Goal: Task Accomplishment & Management: Complete application form

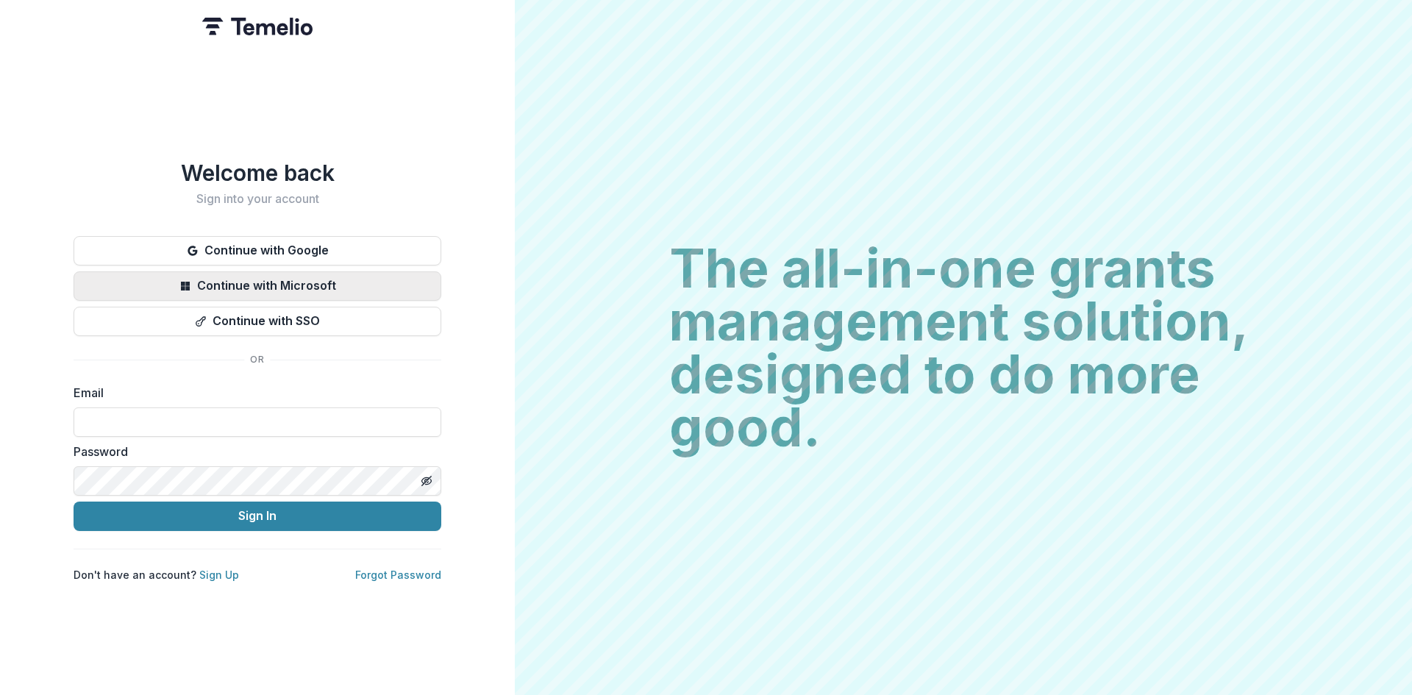
click at [205, 276] on button "Continue with Microsoft" at bounding box center [258, 285] width 368 height 29
click at [91, 117] on div "Welcome back Sign into your account Continue with Google Continue with Microsof…" at bounding box center [257, 347] width 515 height 695
